Goal: Task Accomplishment & Management: Manage account settings

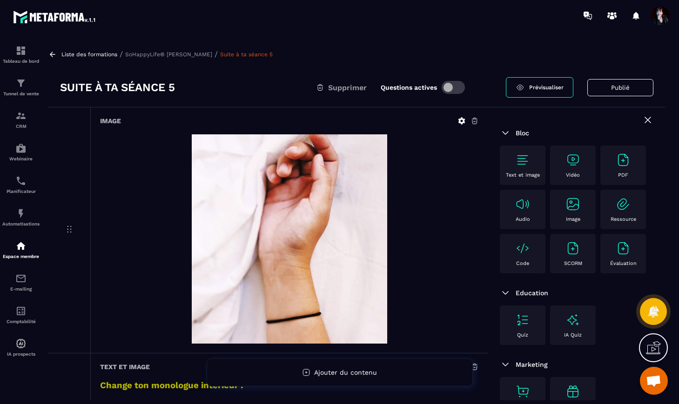
scroll to position [6048, 0]
click at [20, 121] on img at bounding box center [20, 115] width 11 height 11
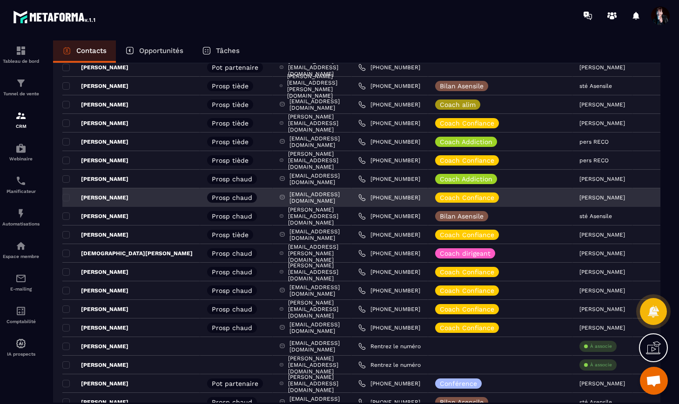
scroll to position [109, 0]
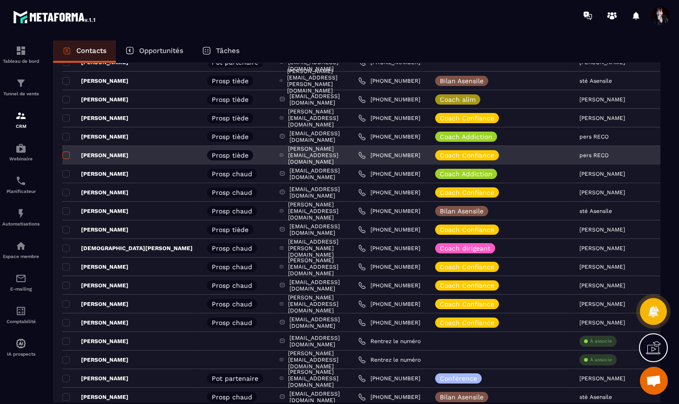
click at [67, 155] on span at bounding box center [65, 155] width 7 height 7
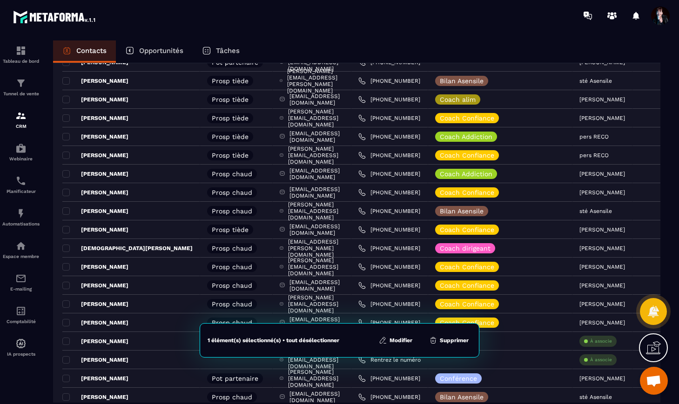
click at [402, 341] on button "Modifier" at bounding box center [395, 340] width 39 height 9
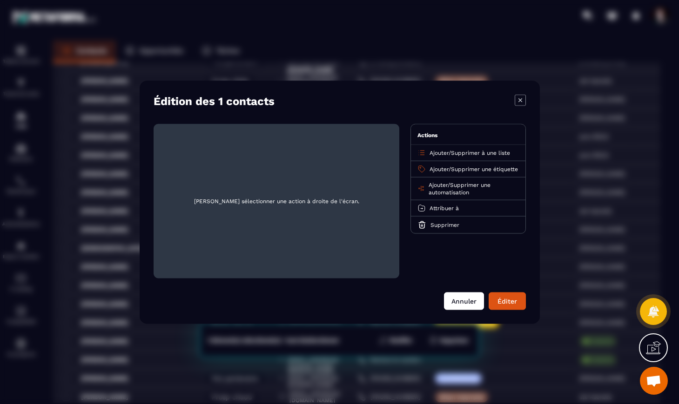
click at [469, 304] on button "Annuler" at bounding box center [464, 301] width 40 height 18
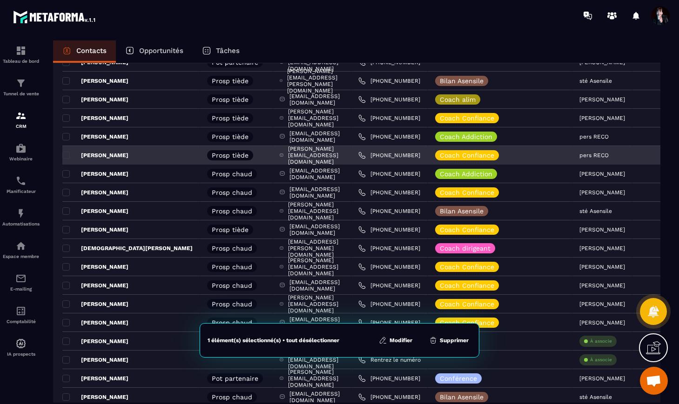
click at [103, 154] on p "[PERSON_NAME]" at bounding box center [95, 155] width 66 height 7
